Goal: Check status: Check status

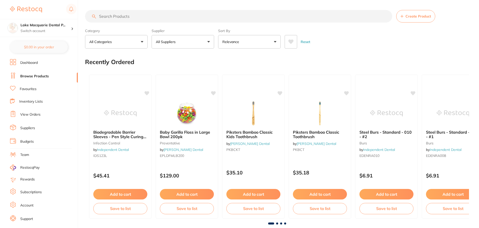
click at [37, 115] on link "View Orders" at bounding box center [30, 114] width 20 height 5
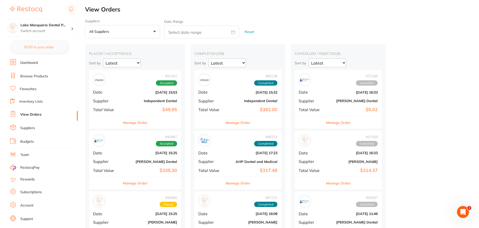
click at [127, 106] on div "# 91001 Accepted Date [DATE] 15:53 Supplier Independent Dental Total Value $49.…" at bounding box center [135, 93] width 92 height 46
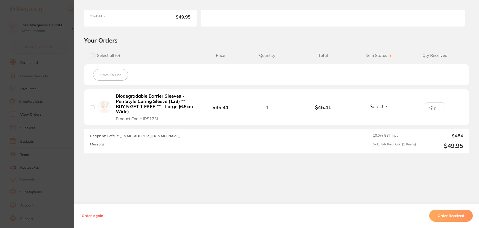
click at [20, 124] on section "Order ID: Restocq- 91001 Order Information Accepted Order Order Date [DATE] 15:…" at bounding box center [239, 114] width 479 height 228
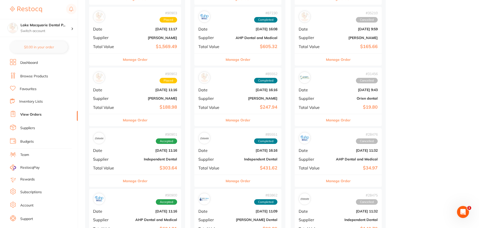
scroll to position [250, 0]
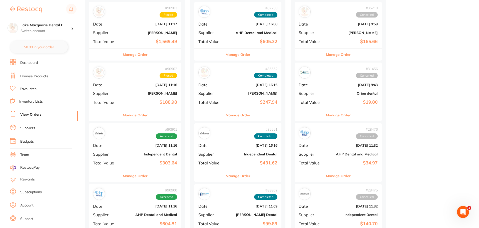
click at [111, 140] on div "# 90901 Accepted Date [DATE] 11:16 Supplier Independent Dental Total Value $303…" at bounding box center [135, 146] width 92 height 46
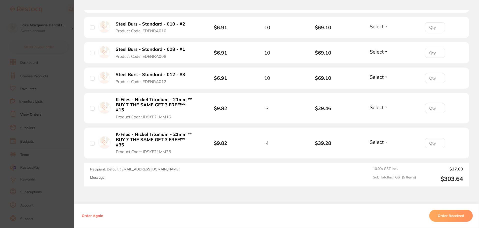
scroll to position [150, 0]
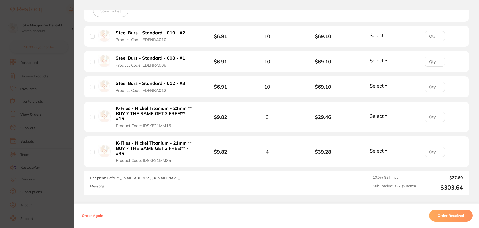
click at [381, 60] on span "Select" at bounding box center [377, 60] width 14 height 6
click at [375, 69] on button "Received" at bounding box center [379, 72] width 13 height 8
click at [377, 36] on span "Select" at bounding box center [377, 35] width 14 height 6
click at [379, 46] on span "Received" at bounding box center [379, 46] width 13 height 4
click at [375, 118] on span "Select" at bounding box center [377, 116] width 14 height 6
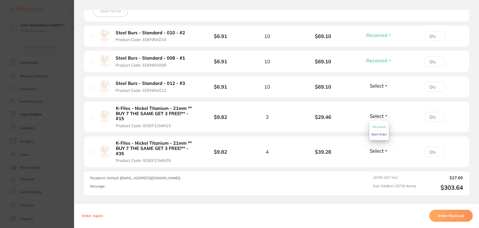
click at [379, 129] on button "Received" at bounding box center [379, 127] width 13 height 8
click at [374, 150] on span "Select" at bounding box center [377, 151] width 14 height 6
click at [376, 160] on span "Received" at bounding box center [379, 162] width 13 height 4
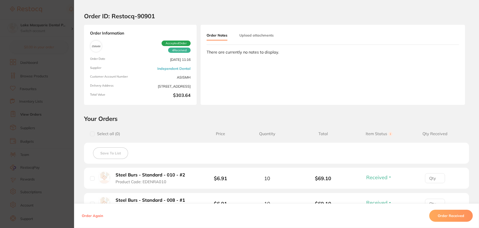
scroll to position [0, 0]
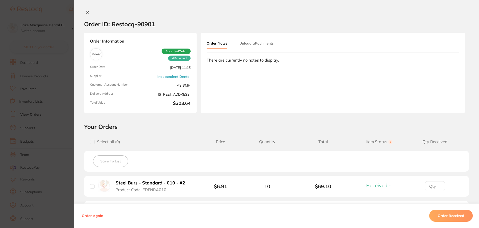
click at [87, 13] on icon at bounding box center [87, 12] width 3 height 3
